Goal: Information Seeking & Learning: Check status

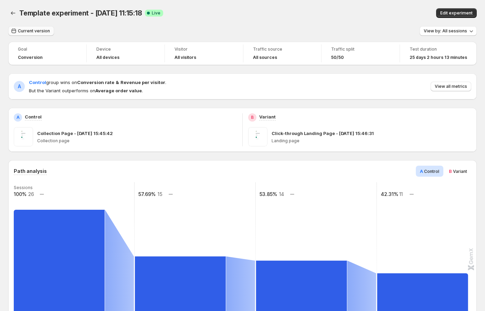
click at [32, 32] on span "Current version" at bounding box center [34, 31] width 32 height 6
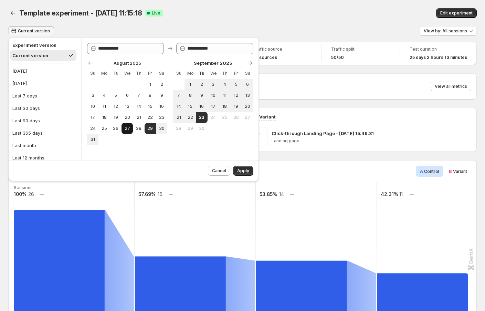
click at [128, 127] on span "27" at bounding box center [127, 129] width 6 height 6
type input "**********"
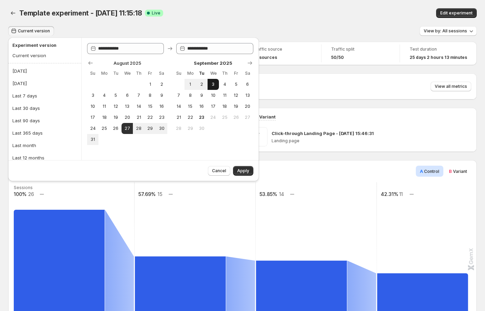
click at [213, 81] on button "3" at bounding box center [213, 84] width 11 height 11
type input "**********"
click at [244, 172] on span "Apply" at bounding box center [243, 171] width 12 height 6
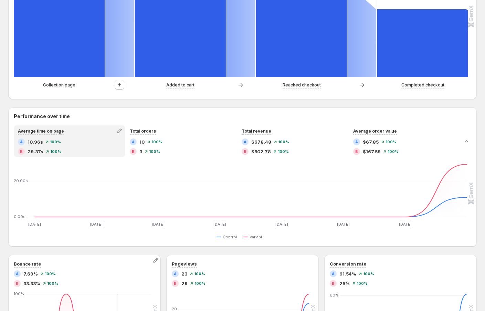
scroll to position [216, 0]
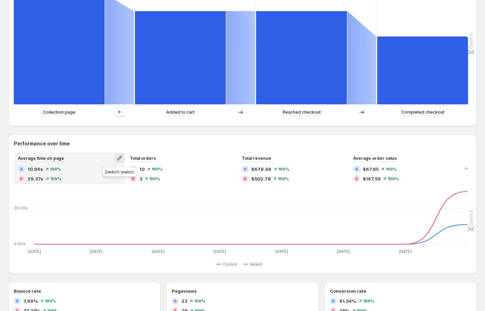
click at [121, 158] on icon "button" at bounding box center [119, 158] width 7 height 7
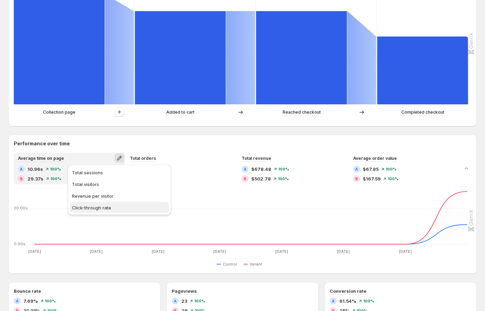
click at [113, 208] on span "Click-through rate" at bounding box center [119, 207] width 95 height 7
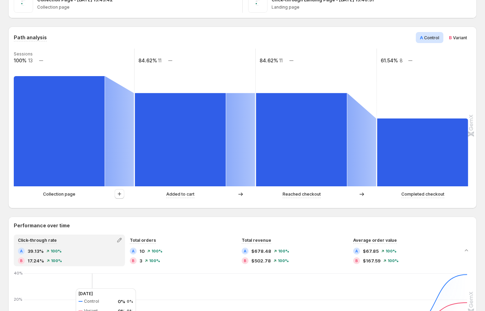
scroll to position [134, 0]
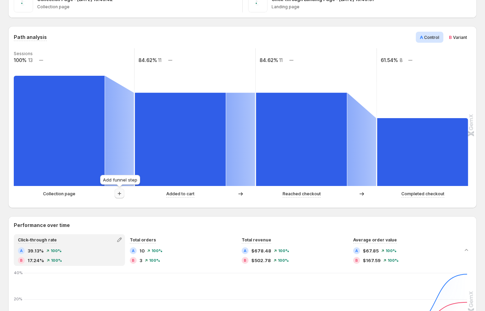
click at [117, 194] on icon "button" at bounding box center [119, 193] width 7 height 7
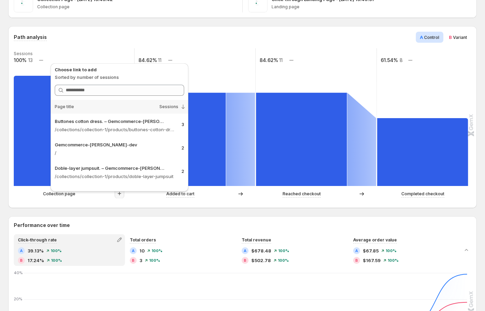
click at [1, 181] on div "Template experiment - [DATE] 11:15:18. This page is ready Template experiment -…" at bounding box center [242, 266] width 485 height 800
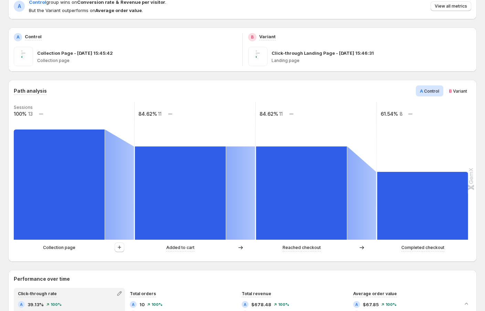
scroll to position [52, 0]
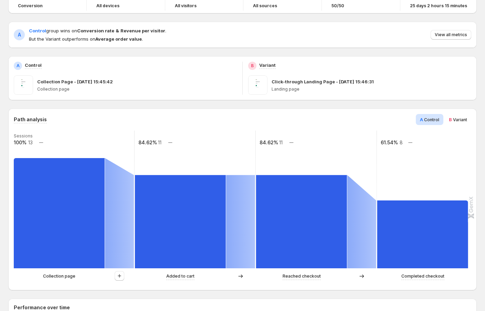
click at [453, 120] on span "Variant" at bounding box center [460, 119] width 14 height 5
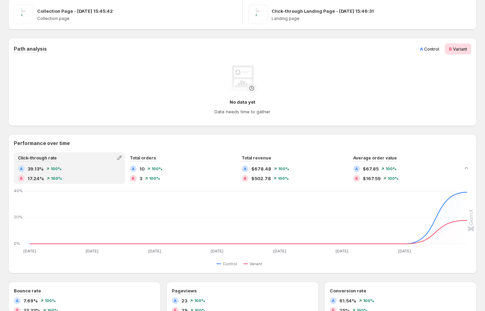
scroll to position [0, 0]
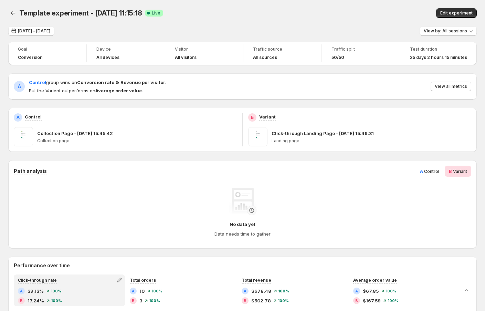
click at [430, 171] on span "Control" at bounding box center [431, 171] width 15 height 5
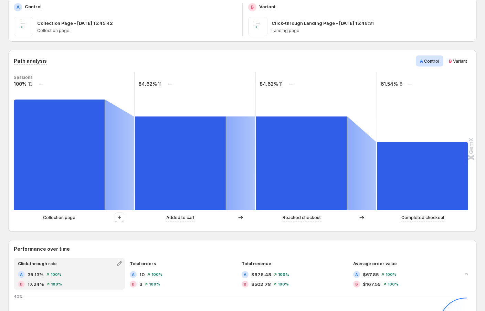
scroll to position [74, 0]
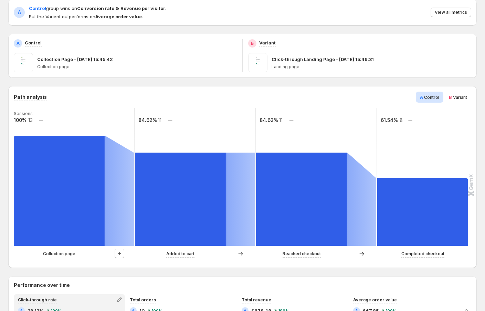
click at [455, 100] on span "B Variant" at bounding box center [458, 97] width 18 height 7
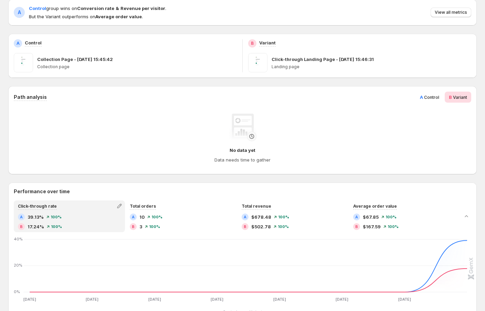
click at [430, 100] on span "A Control" at bounding box center [429, 97] width 19 height 7
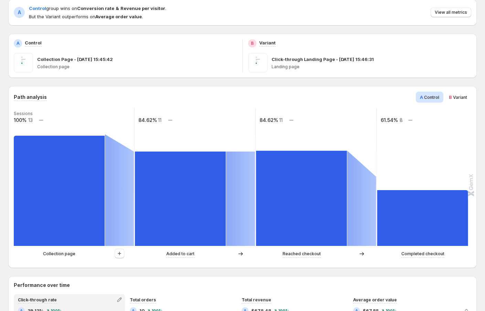
click at [457, 96] on span "Variant" at bounding box center [460, 97] width 14 height 5
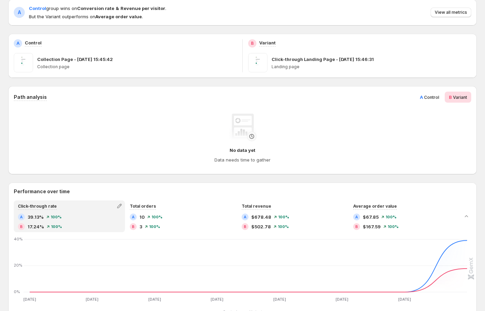
click at [430, 97] on span "Control" at bounding box center [431, 97] width 15 height 5
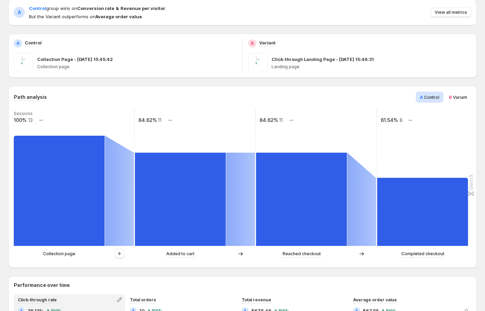
click at [465, 95] on span "Variant" at bounding box center [460, 97] width 14 height 5
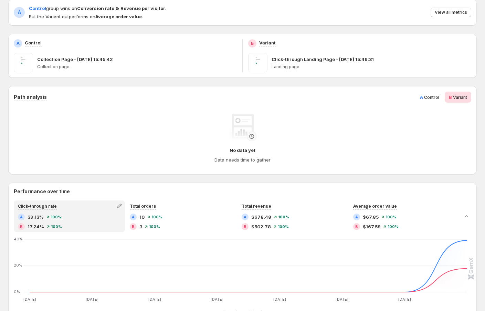
click at [429, 97] on span "Control" at bounding box center [431, 97] width 15 height 5
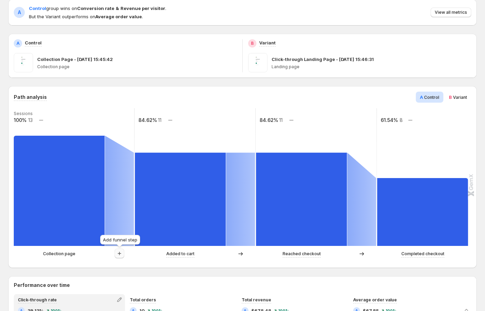
click at [122, 255] on icon "button" at bounding box center [119, 253] width 7 height 7
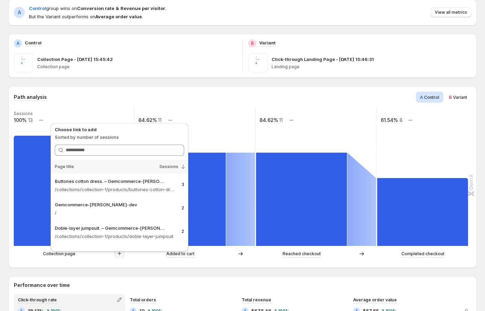
click at [202, 264] on div "Path analysis A Control B Variant Sessions 100% 13 84.62% 11 84.62% 11 61.54% 8…" at bounding box center [242, 177] width 469 height 182
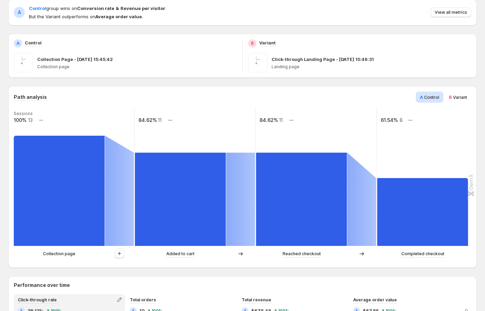
click at [459, 97] on span "Variant" at bounding box center [460, 97] width 14 height 5
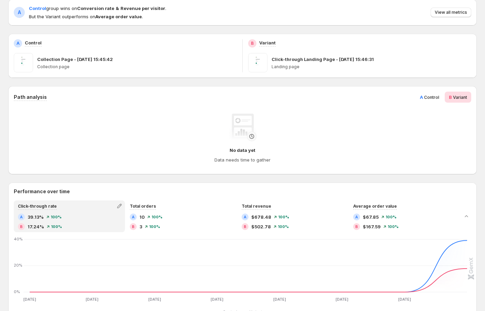
click at [434, 98] on span "Control" at bounding box center [431, 97] width 15 height 5
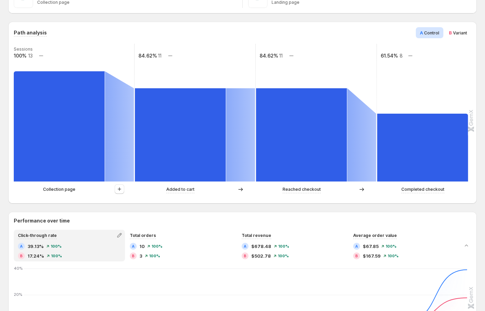
scroll to position [147, 0]
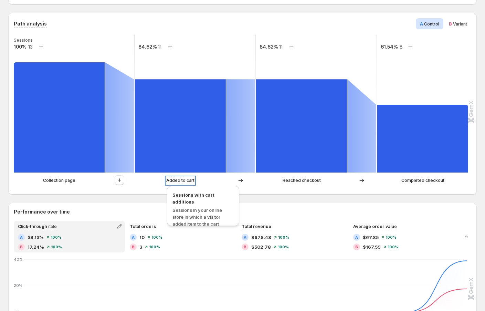
click at [183, 179] on p "Added to cart" at bounding box center [180, 180] width 28 height 7
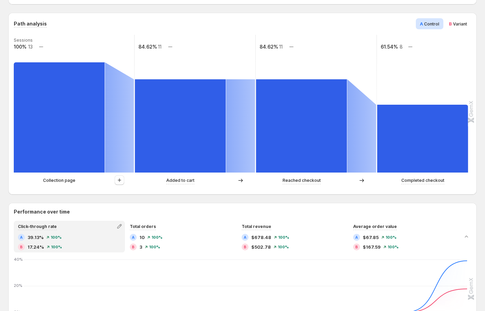
click at [251, 179] on div at bounding box center [240, 180] width 29 height 7
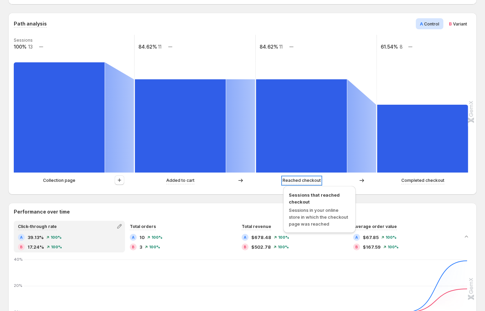
click at [301, 180] on p "Reached checkout" at bounding box center [302, 180] width 38 height 7
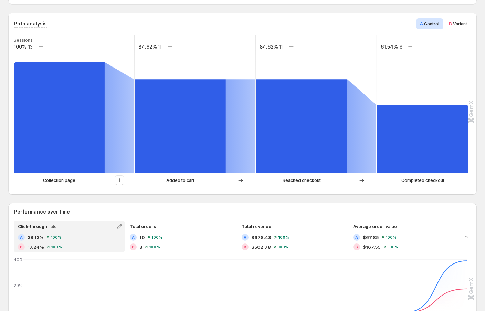
click at [385, 183] on div "Completed checkout" at bounding box center [422, 180] width 91 height 7
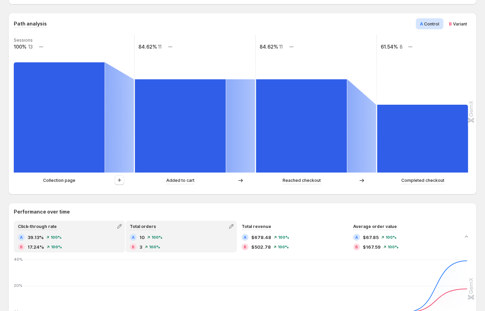
click at [191, 234] on div "A 10 100%" at bounding box center [181, 237] width 103 height 7
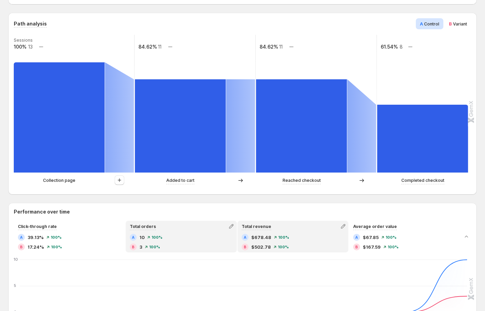
click at [302, 235] on div "A $678.48 100%" at bounding box center [293, 237] width 103 height 7
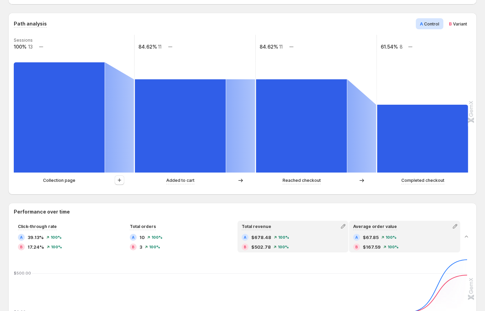
click at [412, 232] on div "Average order value A $67.85 100% B $167.59 100%" at bounding box center [405, 236] width 110 height 30
click at [280, 236] on span "100%" at bounding box center [283, 237] width 11 height 4
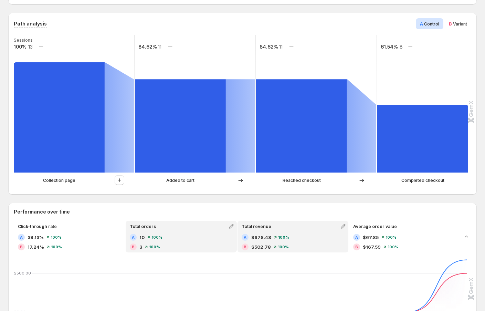
click at [176, 232] on div "Total orders A 10 100% B 3 100%" at bounding box center [181, 236] width 110 height 30
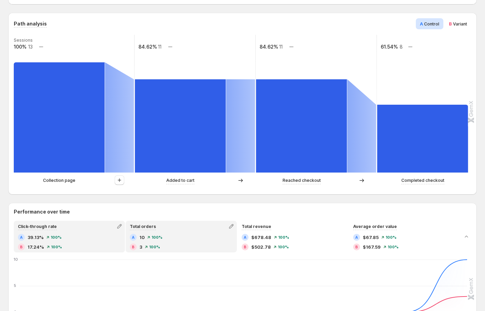
click at [71, 242] on div "A 39.13% 100% B 17.24% 100%" at bounding box center [69, 242] width 103 height 17
click at [182, 243] on div "A 10 100% B 3 100%" at bounding box center [181, 242] width 103 height 17
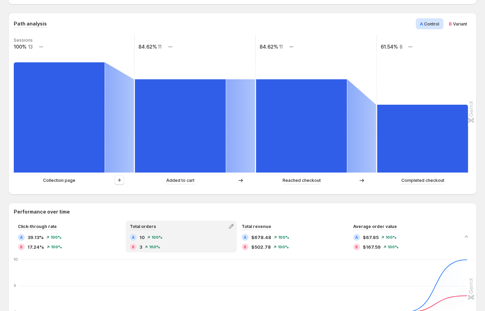
click at [288, 234] on div "A $678.48 100%" at bounding box center [293, 237] width 103 height 7
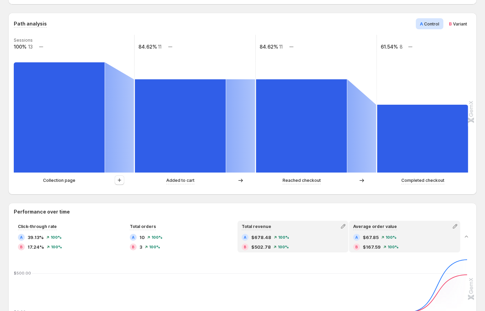
click at [426, 234] on div "A $67.85 100%" at bounding box center [404, 237] width 103 height 7
click at [302, 240] on div "A $678.48 100%" at bounding box center [293, 237] width 103 height 7
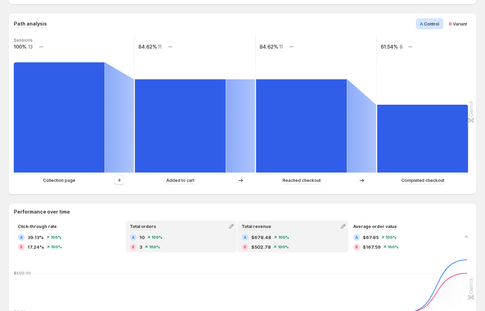
click at [205, 243] on div "A 10 100% B 3 100%" at bounding box center [181, 242] width 103 height 17
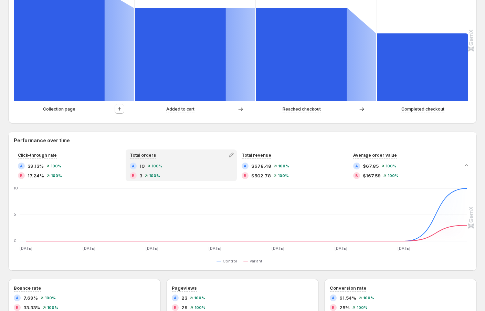
scroll to position [186, 0]
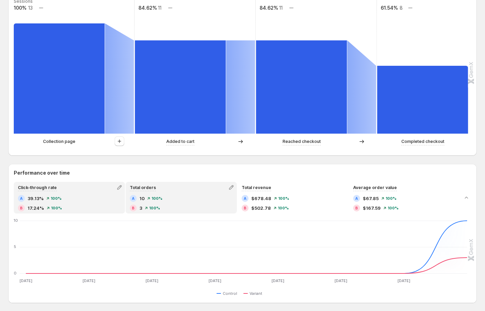
click at [95, 198] on div "A 39.13% 100%" at bounding box center [69, 198] width 103 height 7
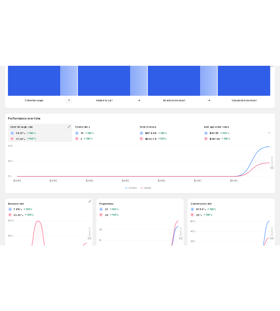
scroll to position [268, 0]
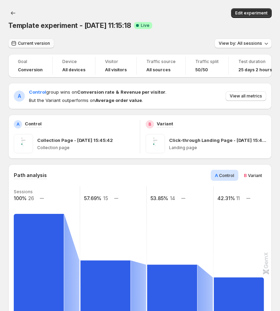
click at [32, 41] on span "Current version" at bounding box center [34, 44] width 32 height 6
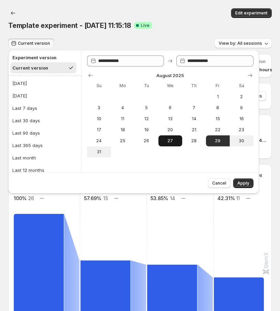
click at [174, 140] on span "27" at bounding box center [170, 141] width 18 height 6
type input "**********"
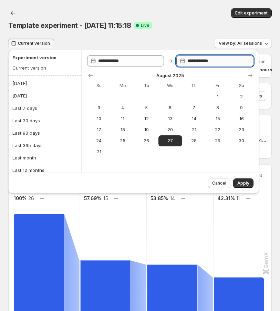
type input "**********"
click at [222, 62] on input "**********" at bounding box center [220, 60] width 66 height 11
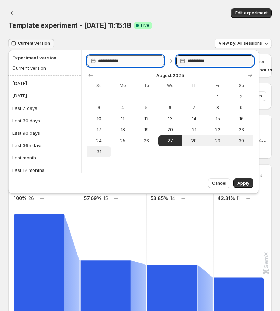
type input "**********"
click at [131, 59] on input "**********" at bounding box center [131, 60] width 66 height 11
type input "**********"
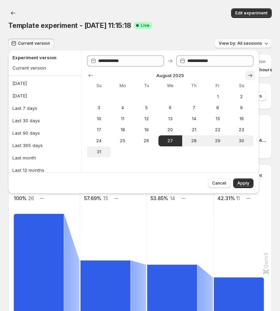
click at [250, 72] on icon "Show next month, September 2025" at bounding box center [250, 75] width 7 height 7
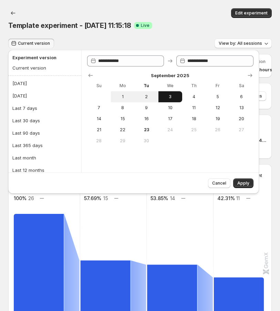
click at [175, 95] on span "3" at bounding box center [170, 97] width 18 height 6
type input "**********"
click at [248, 181] on span "Apply" at bounding box center [243, 183] width 12 height 6
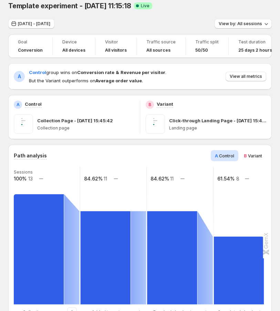
scroll to position [5, 0]
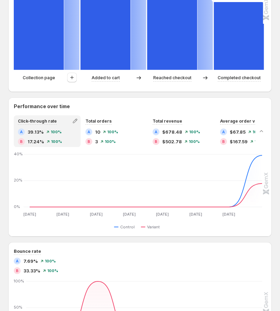
scroll to position [264, 0]
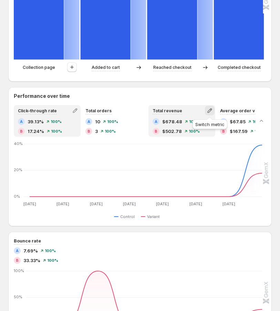
click at [208, 111] on icon "button" at bounding box center [209, 110] width 7 height 7
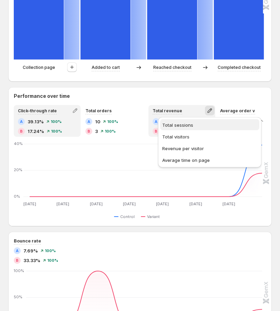
click at [187, 126] on span "Total sessions" at bounding box center [177, 125] width 31 height 6
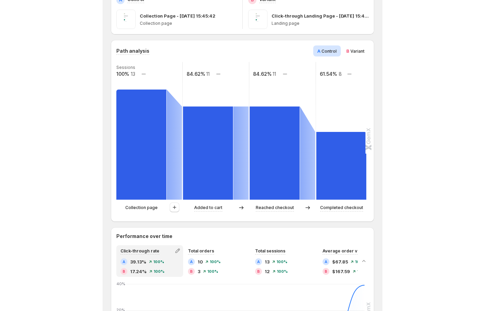
scroll to position [133, 0]
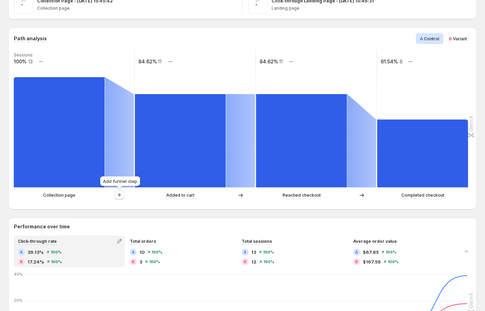
click at [121, 195] on icon "button" at bounding box center [119, 194] width 7 height 7
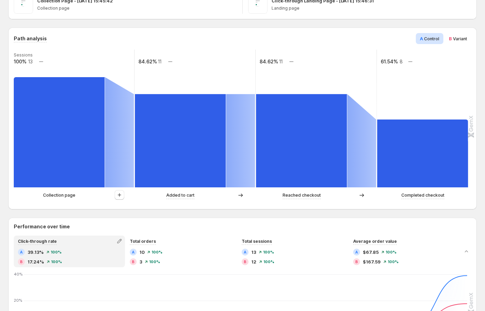
click at [66, 196] on p "Collection page" at bounding box center [59, 195] width 32 height 7
click at [117, 196] on icon "button" at bounding box center [119, 194] width 7 height 7
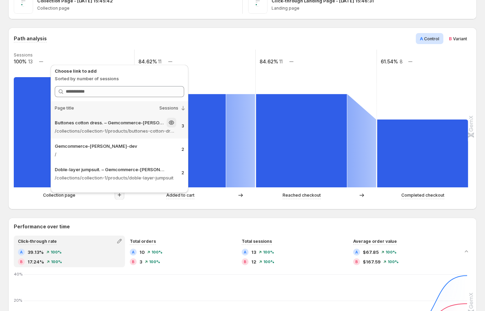
click at [89, 126] on p "Buttones cotton dress. – Gemcommerce-[PERSON_NAME]" at bounding box center [110, 122] width 111 height 7
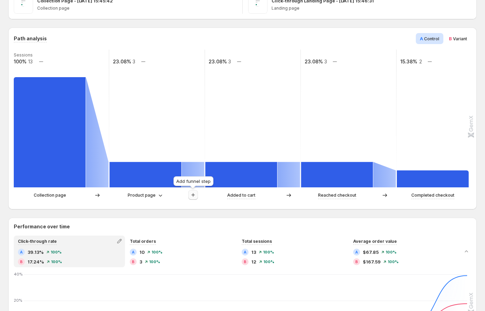
click at [192, 195] on icon "button" at bounding box center [193, 194] width 7 height 7
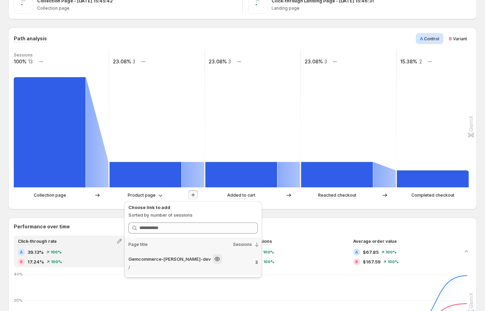
click at [166, 264] on p "/" at bounding box center [189, 267] width 122 height 7
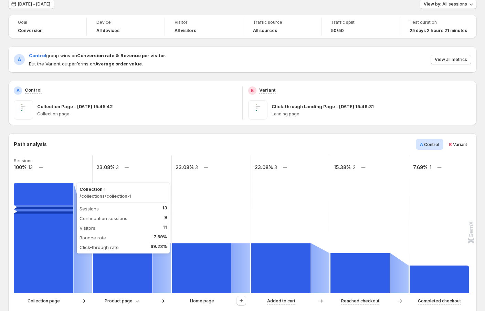
scroll to position [0, 0]
